Goal: Transaction & Acquisition: Download file/media

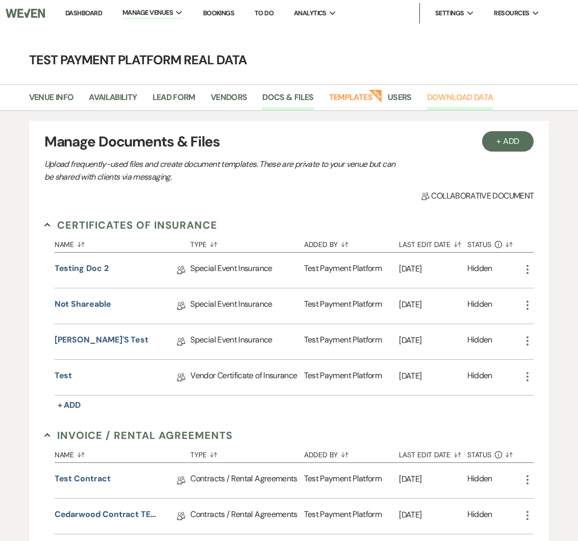
click at [447, 97] on link "Download Data" at bounding box center [460, 100] width 66 height 19
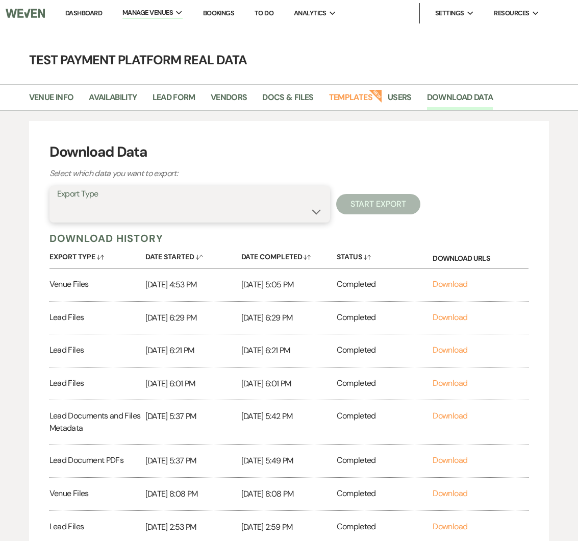
click at [262, 218] on select "Availability Calendar Information Category Templates Contacts Information Event…" at bounding box center [189, 211] width 265 height 20
select select "venueFilesZip"
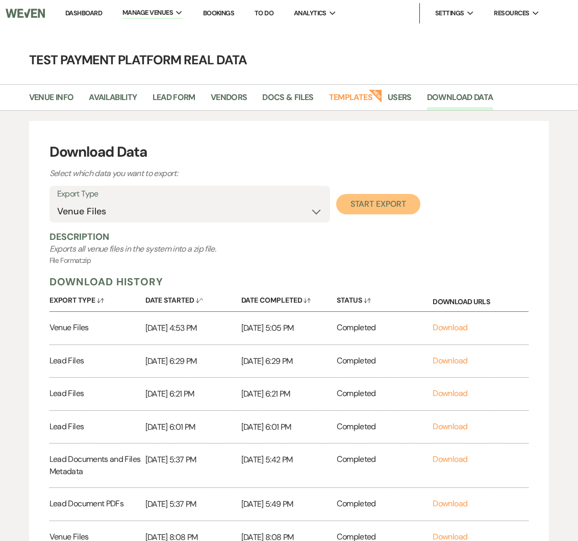
click at [353, 206] on button "Start Export" at bounding box center [378, 204] width 84 height 20
select select
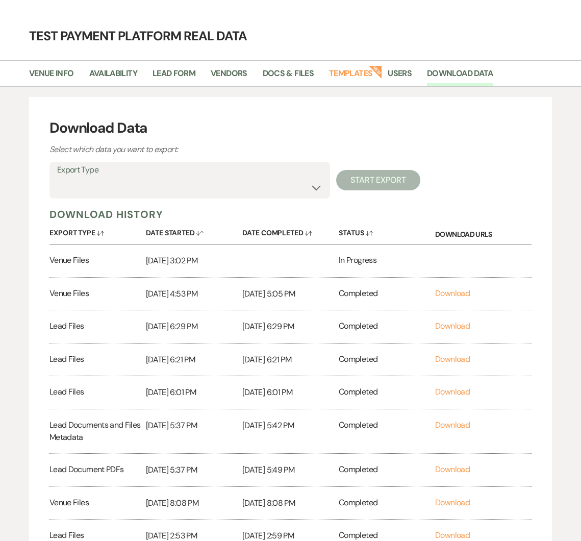
scroll to position [39, 0]
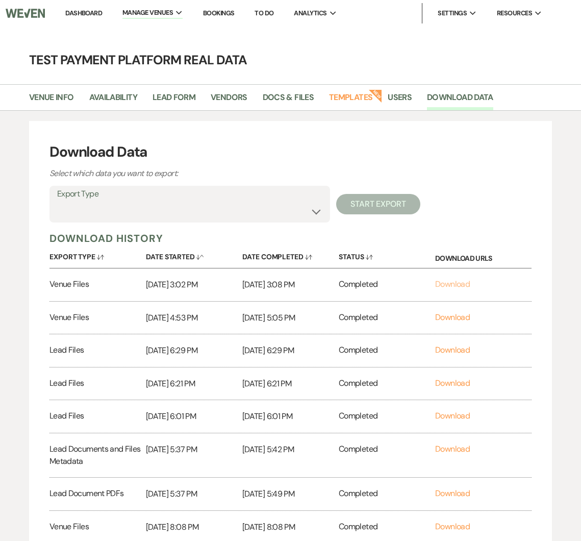
click at [446, 281] on link "Download" at bounding box center [452, 284] width 35 height 11
